Goal: Task Accomplishment & Management: Use online tool/utility

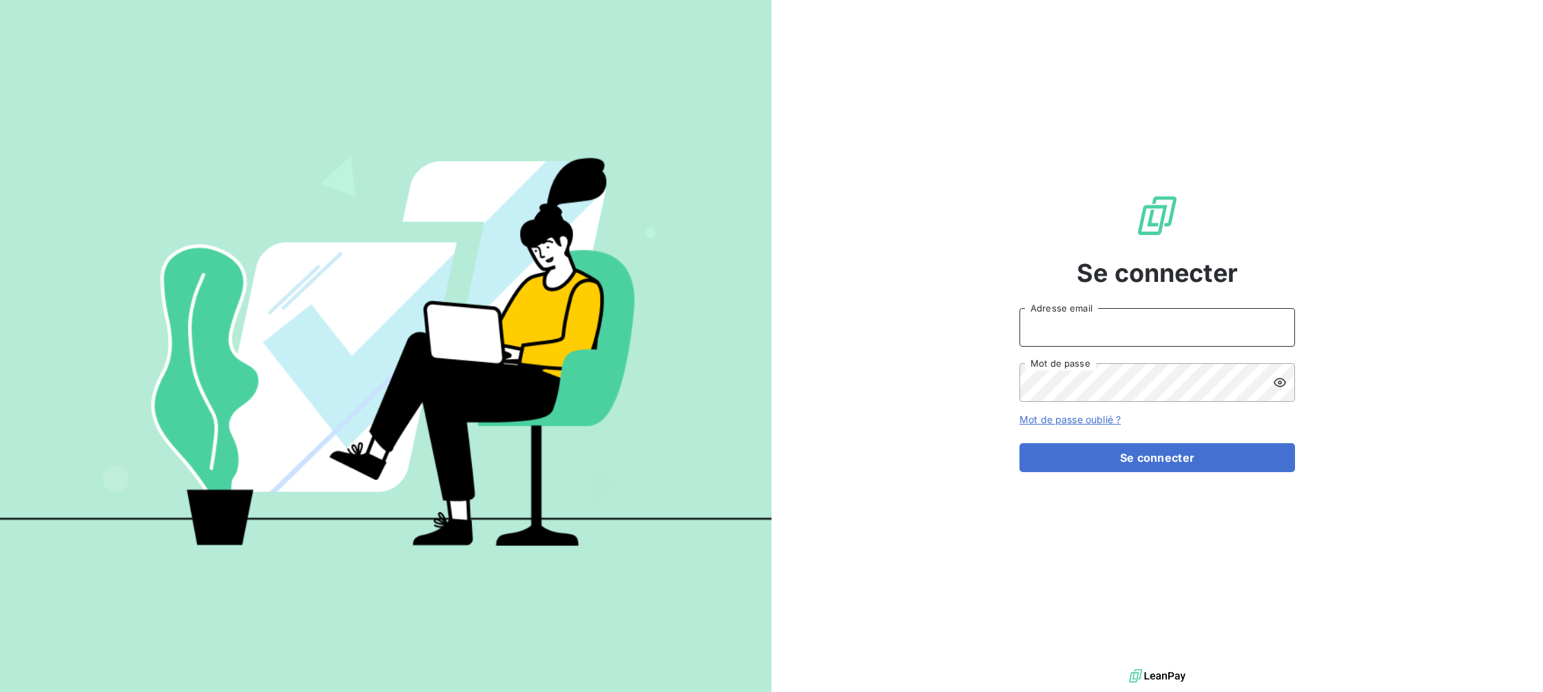
type input "[EMAIL_ADDRESS][DOMAIN_NAME]"
click at [1157, 457] on button "Se connecter" at bounding box center [1158, 457] width 276 height 29
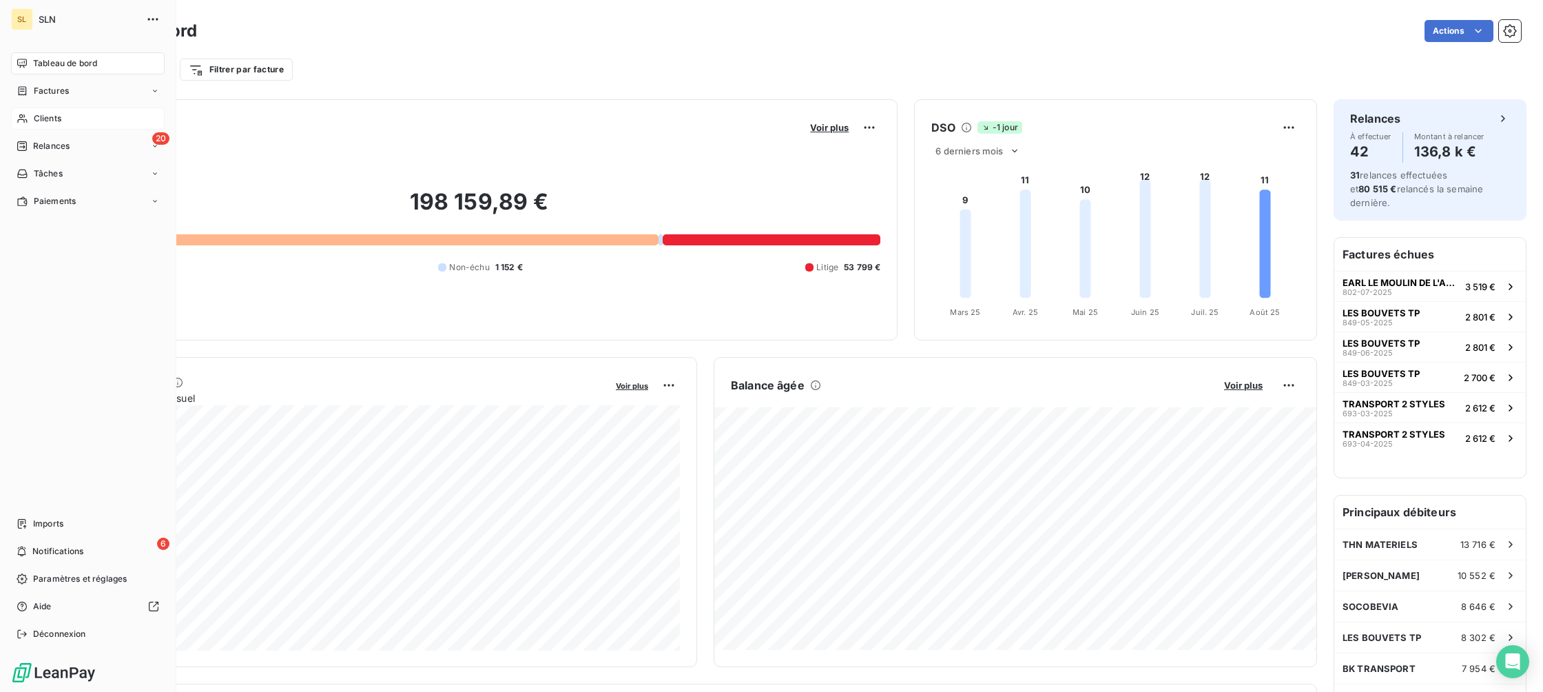
click at [43, 116] on span "Clients" at bounding box center [48, 118] width 28 height 12
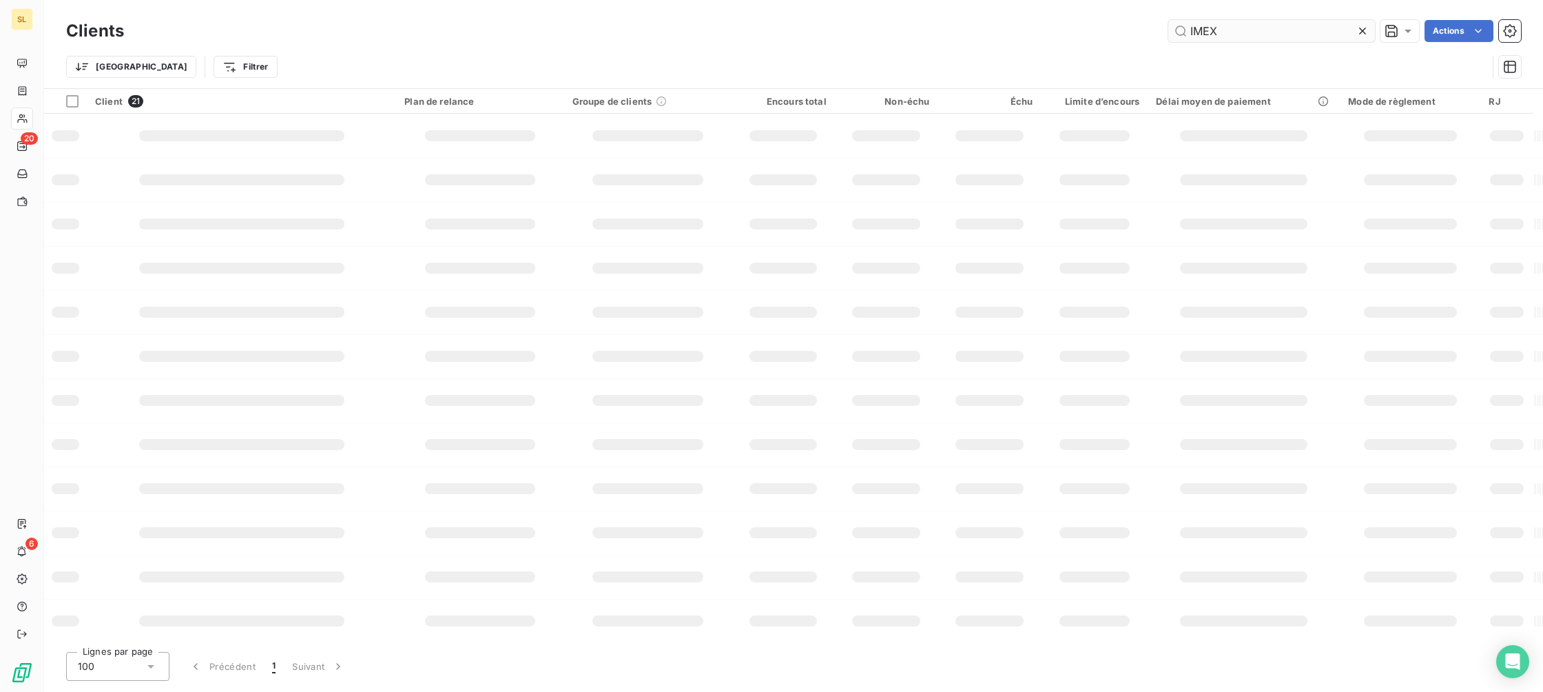
type input "IMEX"
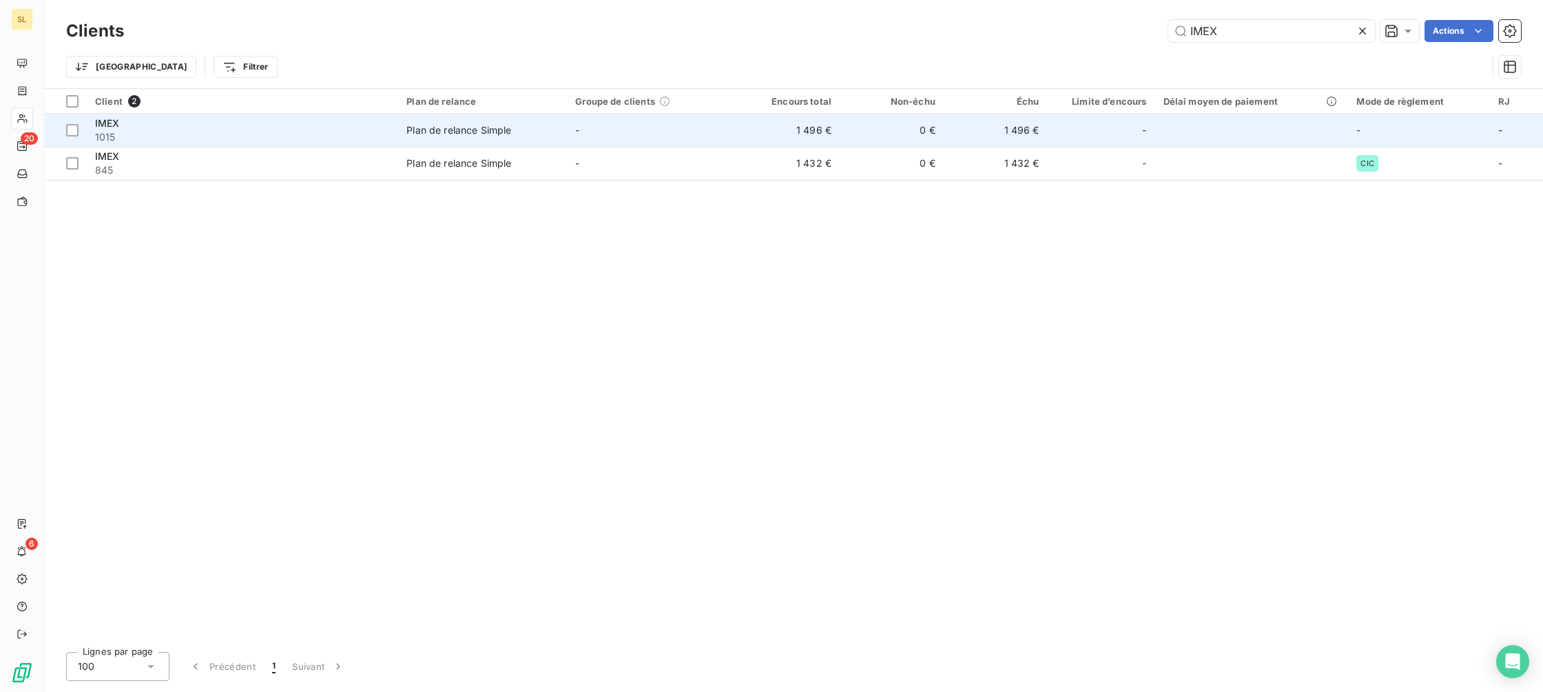
click at [474, 132] on div "Plan de relance Simple" at bounding box center [459, 130] width 105 height 14
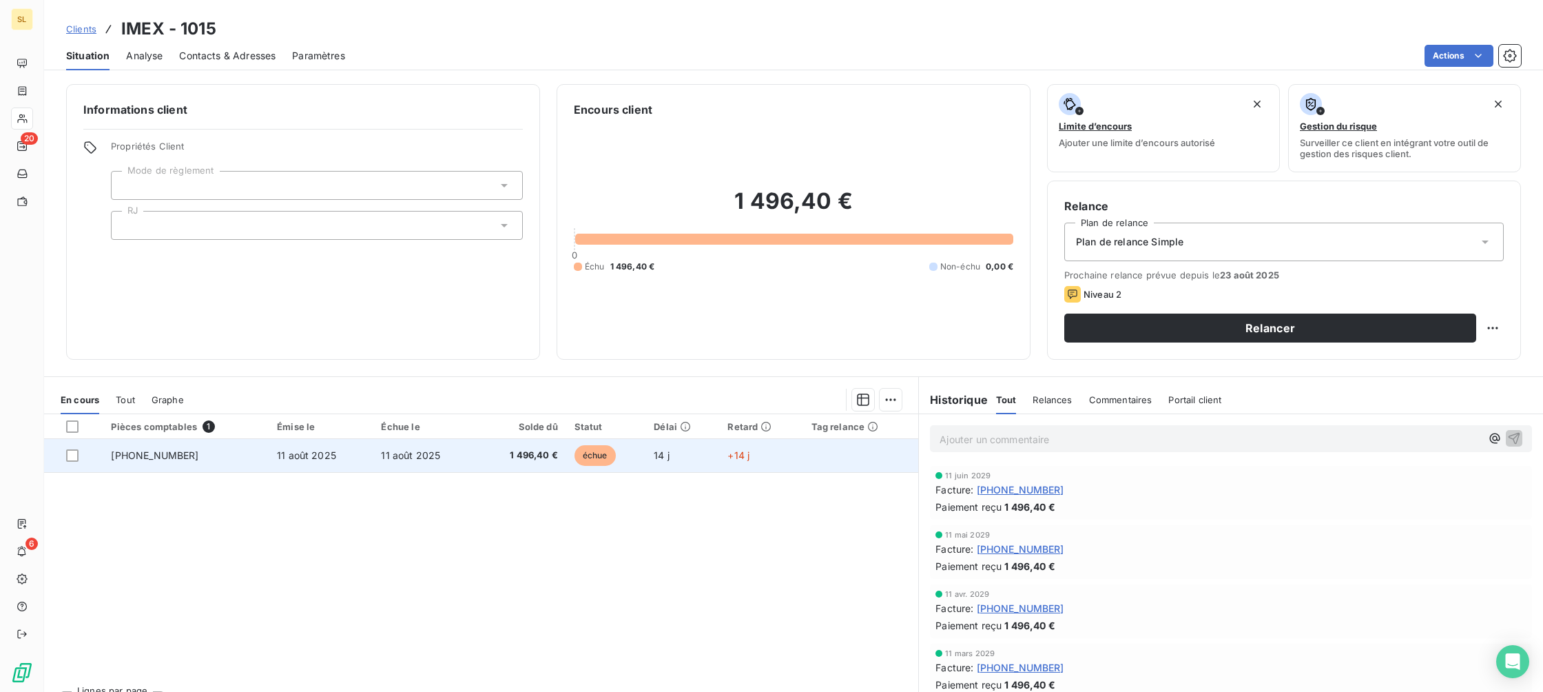
click at [585, 449] on span "échue" at bounding box center [595, 455] width 41 height 21
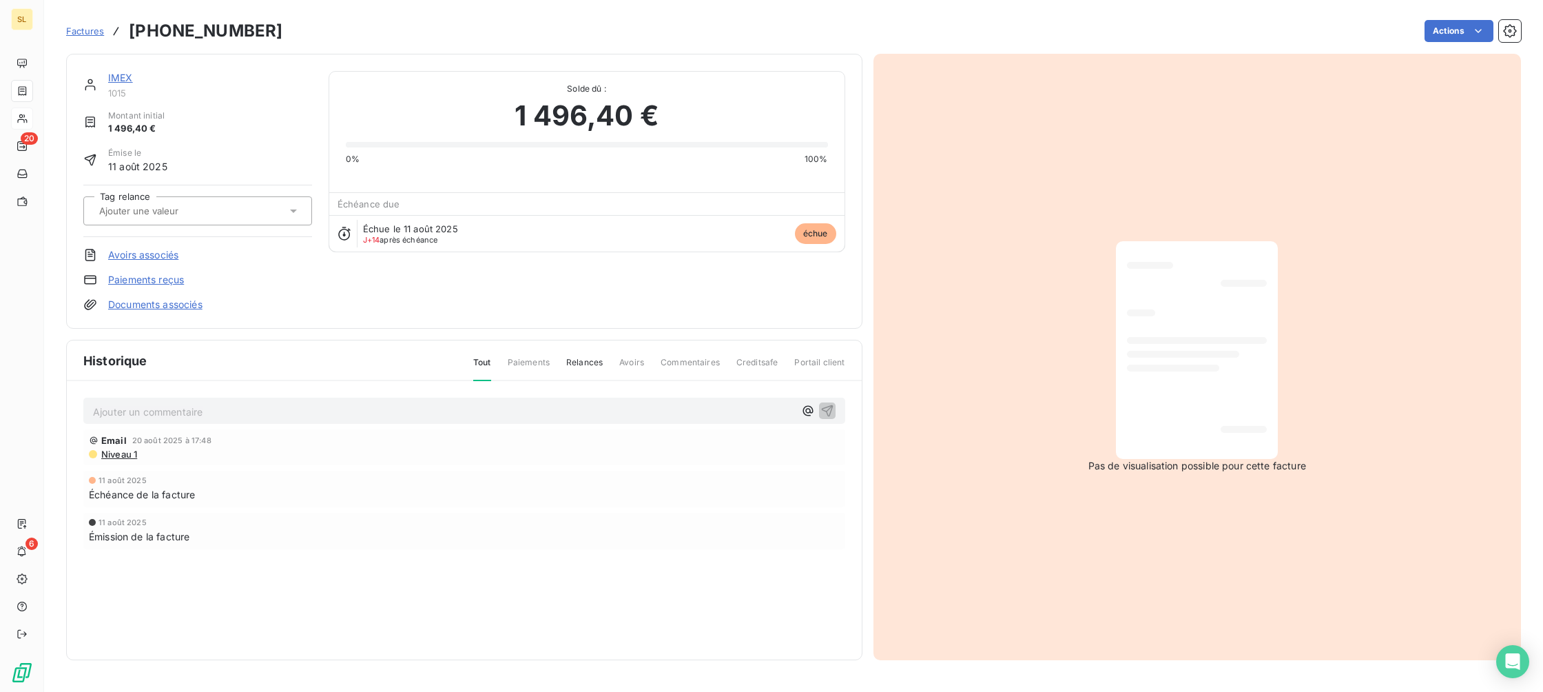
click at [178, 275] on link "Paiements reçus" at bounding box center [146, 280] width 76 height 14
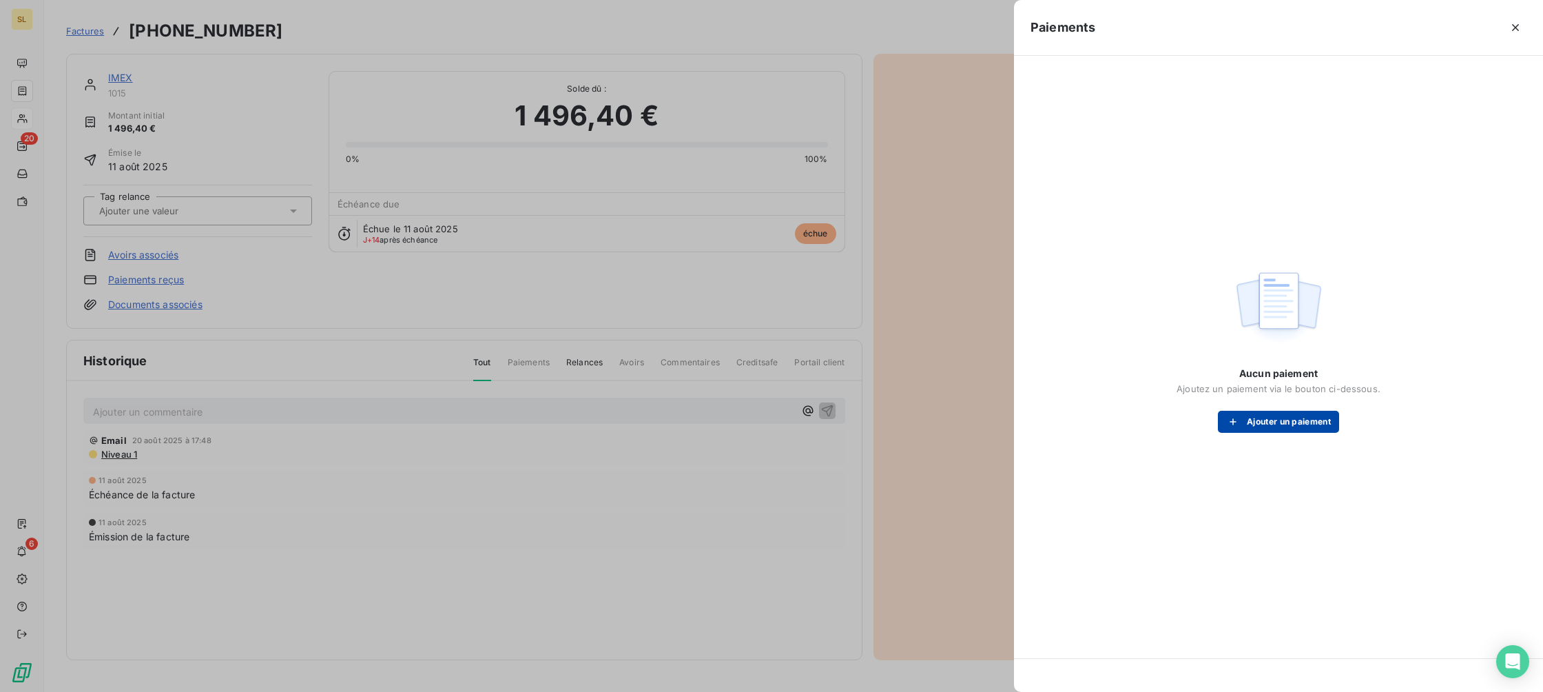
click at [1275, 424] on button "Ajouter un paiement" at bounding box center [1278, 422] width 121 height 22
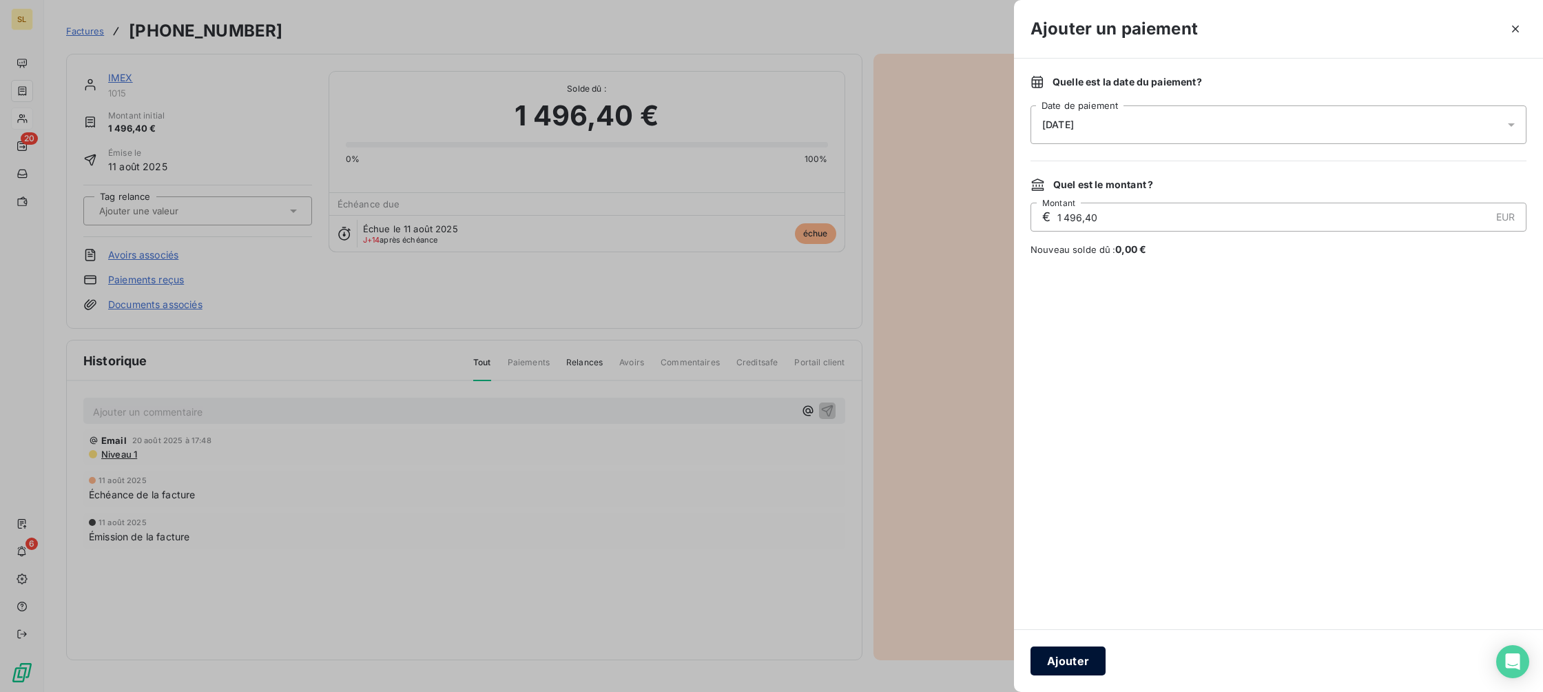
click at [1083, 675] on button "Ajouter" at bounding box center [1068, 660] width 75 height 29
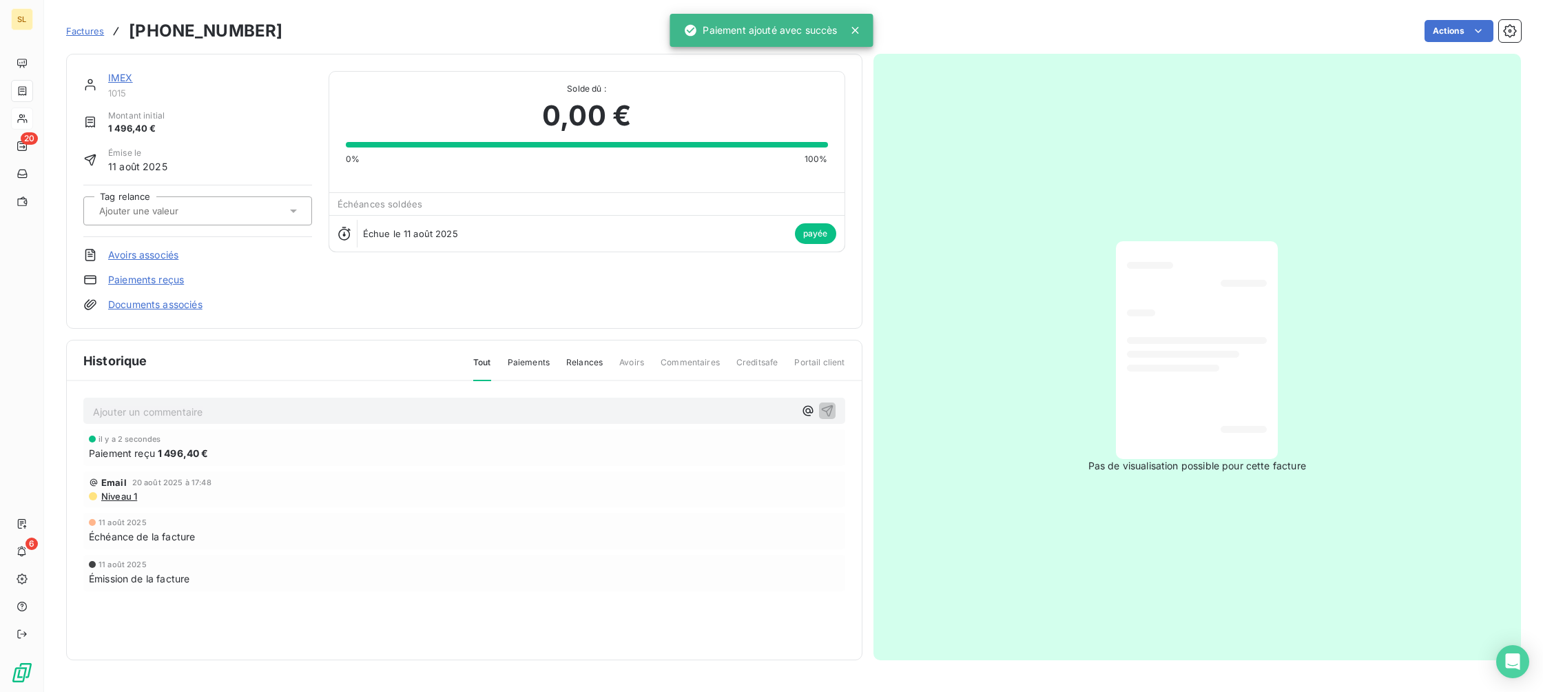
click at [187, 404] on p "Ajouter un commentaire ﻿" at bounding box center [443, 411] width 701 height 17
